Goal: Information Seeking & Learning: Learn about a topic

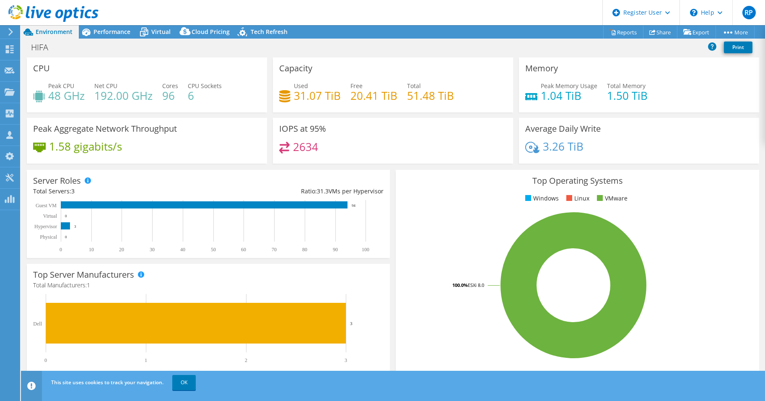
select select "USD"
drag, startPoint x: 293, startPoint y: 97, endPoint x: 322, endPoint y: 96, distance: 28.9
click at [322, 96] on h4 "31.07 TiB" at bounding box center [317, 95] width 47 height 9
click at [103, 33] on span "Performance" at bounding box center [111, 32] width 37 height 8
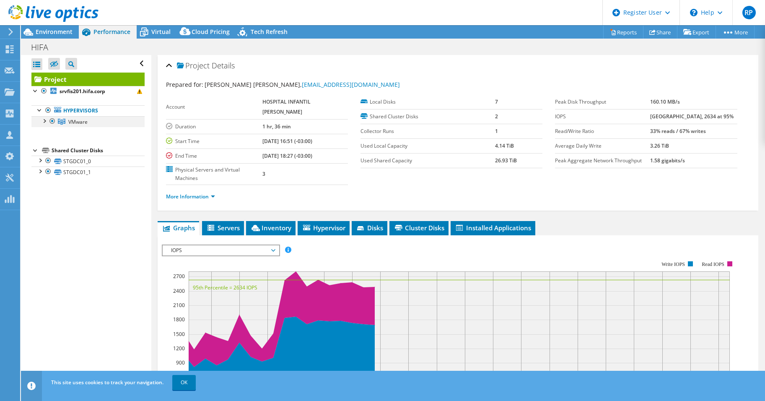
click at [48, 120] on div at bounding box center [44, 120] width 8 height 8
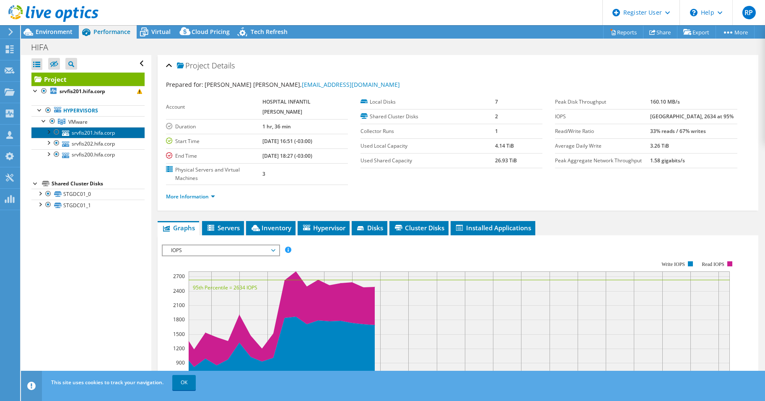
click at [80, 131] on link "srvfis201.hifa.corp" at bounding box center [87, 132] width 113 height 11
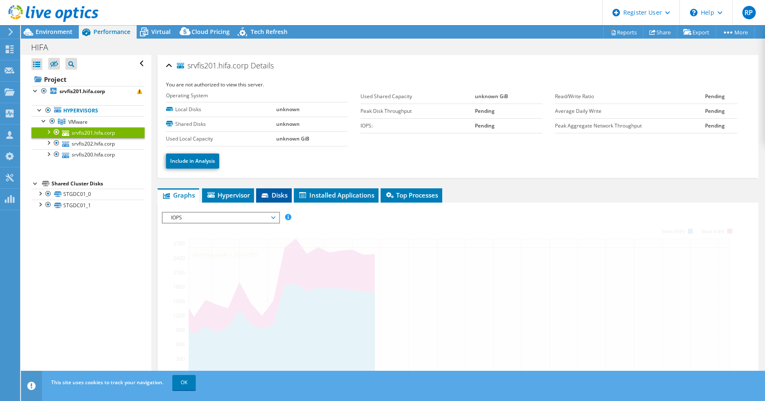
click at [277, 199] on li "Disks" at bounding box center [274, 195] width 36 height 14
